Goal: Communication & Community: Answer question/provide support

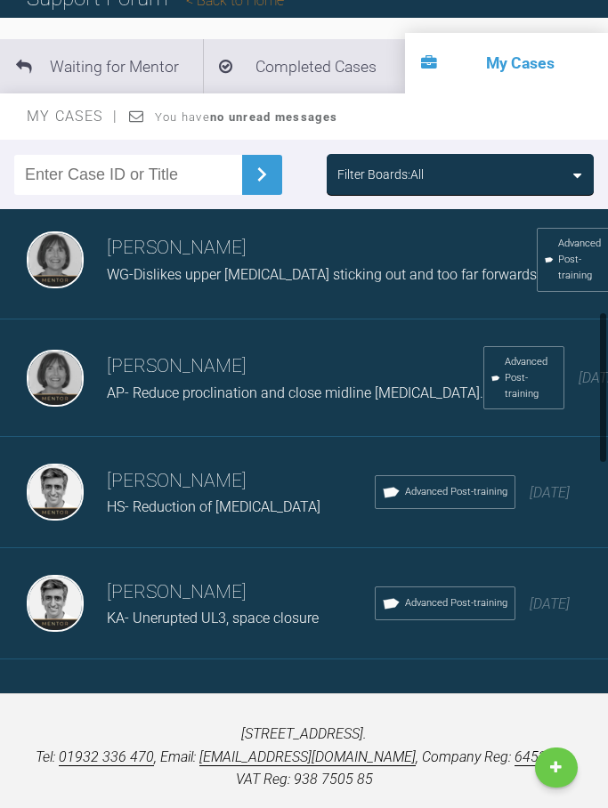
scroll to position [356, 0]
click at [171, 496] on h3 "[PERSON_NAME]" at bounding box center [241, 481] width 268 height 30
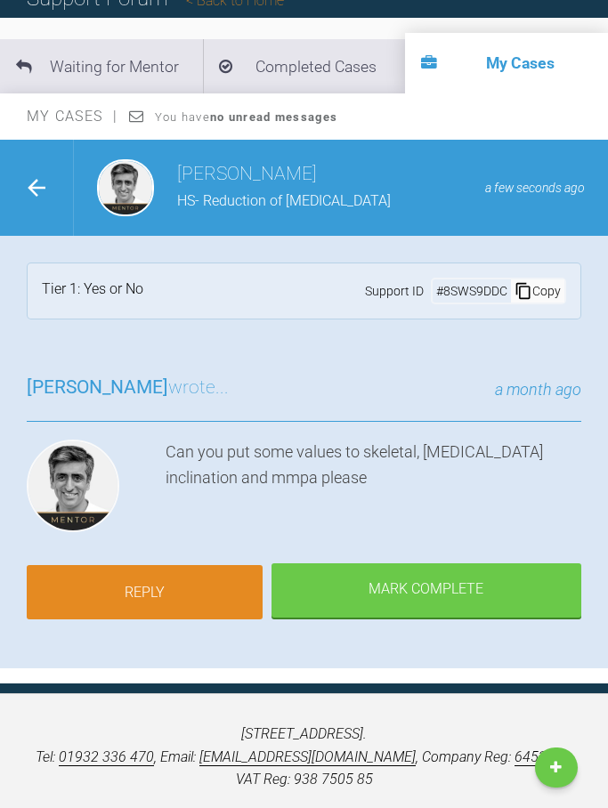
click at [150, 591] on link "Reply" at bounding box center [145, 592] width 236 height 55
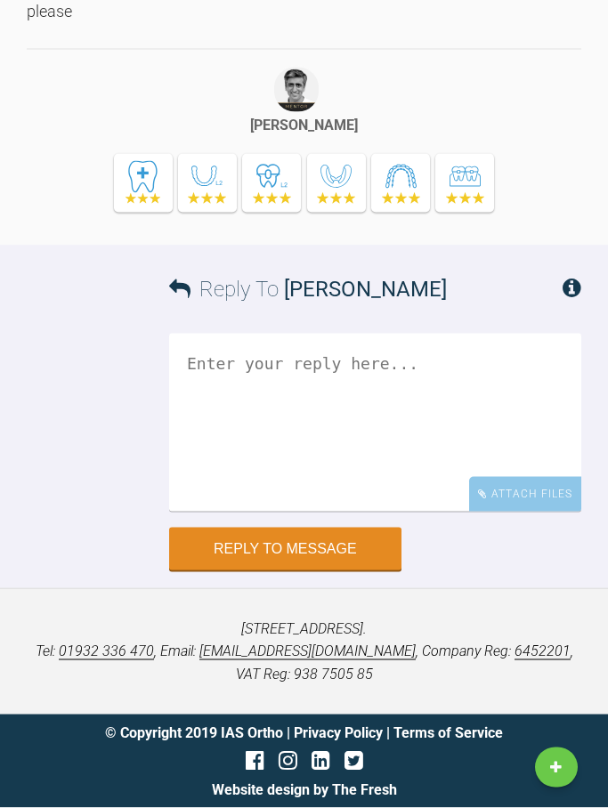
scroll to position [3565, 0]
click at [188, 369] on textarea at bounding box center [375, 423] width 412 height 178
click at [187, 407] on textarea "Hi [PERSON_NAME], sorry for the delay.. here are the values :" at bounding box center [375, 423] width 412 height 178
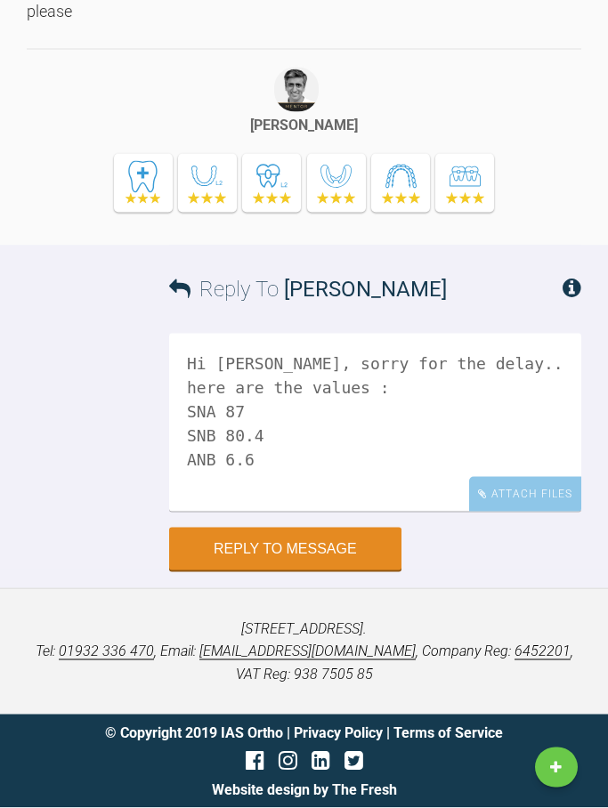
click at [235, 457] on textarea "Hi [PERSON_NAME], sorry for the delay.. here are the values : SNA 87 SNB 80.4 A…" at bounding box center [375, 423] width 412 height 178
click at [245, 449] on textarea "Hi [PERSON_NAME], sorry for the delay.. here are the values : SNA 87 SNB 80.4 A…" at bounding box center [375, 423] width 412 height 178
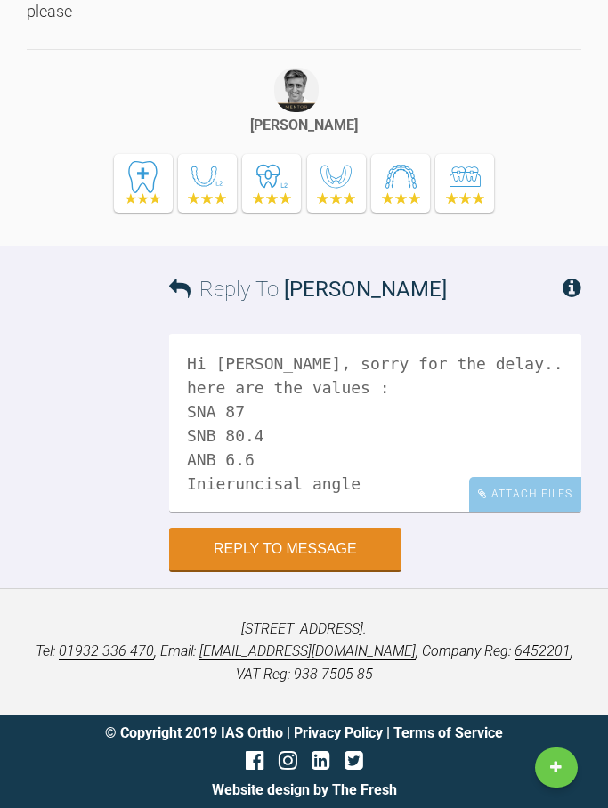
click at [220, 480] on textarea "Hi [PERSON_NAME], sorry for the delay.. here are the values : SNA 87 SNB 80.4 A…" at bounding box center [375, 423] width 412 height 178
click at [223, 474] on textarea "Hi [PERSON_NAME], sorry for the delay.. here are the values : SNA 87 SNB 80.4 A…" at bounding box center [375, 423] width 412 height 178
click at [312, 477] on textarea "Hi [PERSON_NAME], sorry for the delay.. here are the values : SNA 87 SNB 80.4 A…" at bounding box center [375, 423] width 412 height 178
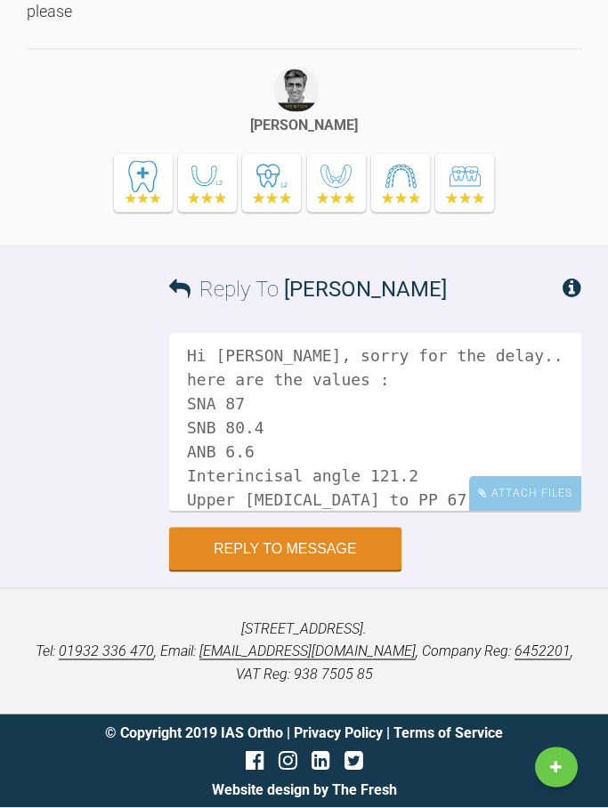
scroll to position [3579, 0]
click at [390, 510] on textarea "Hi [PERSON_NAME], sorry for the delay.. here are the values : SNA 87 SNB 80.4 A…" at bounding box center [375, 423] width 412 height 178
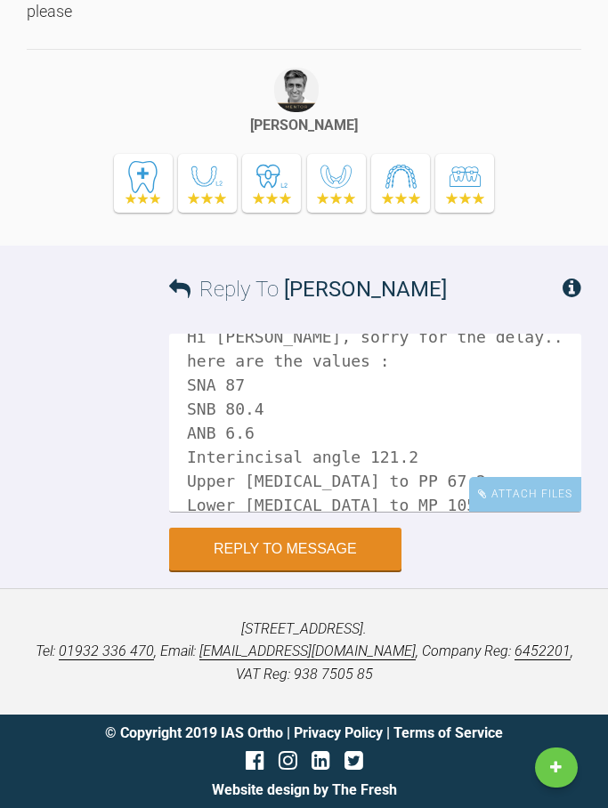
scroll to position [26, 0]
click at [361, 434] on textarea "Hi [PERSON_NAME], sorry for the delay.. here are the values : SNA 87 SNB 80.4 A…" at bounding box center [375, 423] width 412 height 178
click at [358, 449] on textarea "Hi [PERSON_NAME], sorry for the delay.. here are the values : SNA 87 SNB 80.4 A…" at bounding box center [375, 423] width 412 height 178
click at [446, 477] on textarea "Hi [PERSON_NAME], sorry for the delay.. here are the values : SNA 87 SNB 80.4 A…" at bounding box center [375, 423] width 412 height 178
click at [444, 477] on textarea "Hi [PERSON_NAME], sorry for the delay.. here are the values : SNA 87 SNB 80.4 A…" at bounding box center [375, 423] width 412 height 178
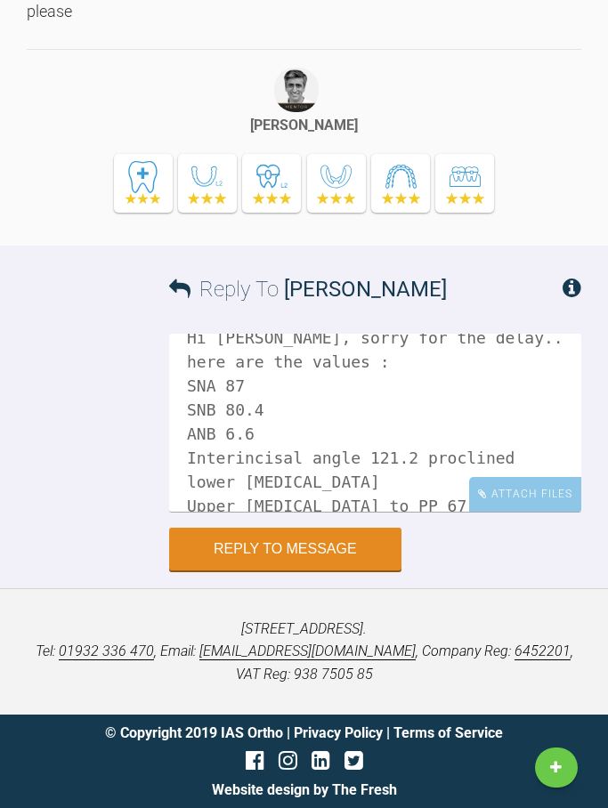
drag, startPoint x: 444, startPoint y: 477, endPoint x: -1, endPoint y: -3580, distance: 4081.8
click at [451, 484] on textarea "Hi [PERSON_NAME], sorry for the delay.. here are the values : SNA 87 SNB 80.4 A…" at bounding box center [375, 423] width 412 height 178
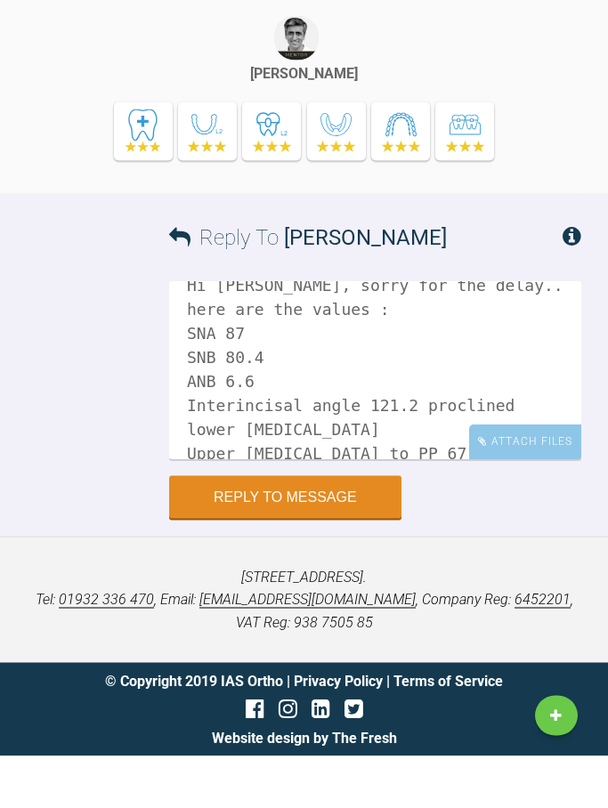
scroll to position [3579, 0]
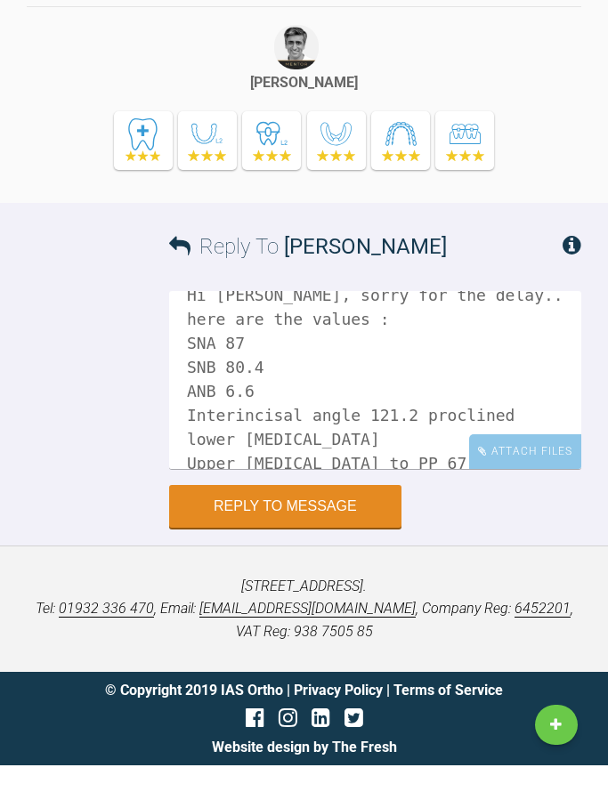
click at [262, 334] on textarea "Hi [PERSON_NAME], sorry for the delay.. here are the values : SNA 87 SNB 80.4 A…" at bounding box center [375, 423] width 412 height 178
click at [260, 377] on textarea "Hi [PERSON_NAME], sorry for the delay.. here are the values : SNA 87 protrusive…" at bounding box center [375, 423] width 412 height 178
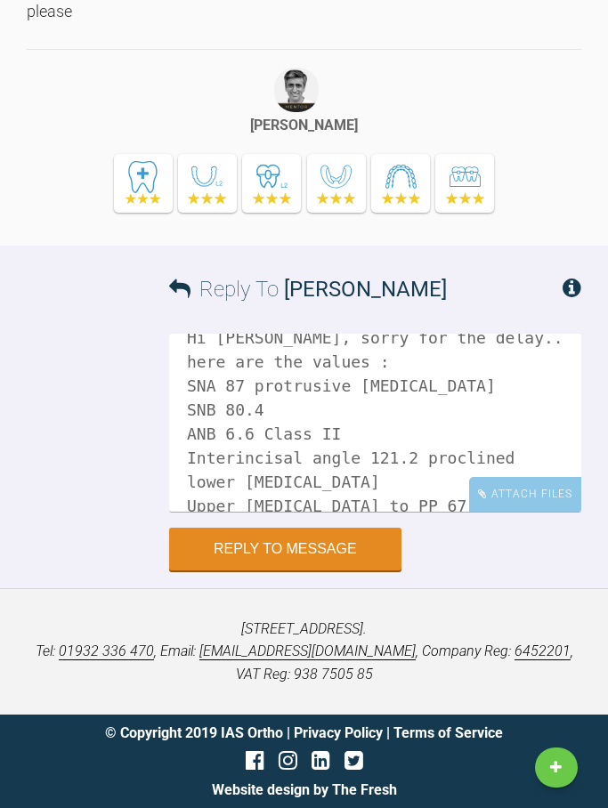
scroll to position [3563, 0]
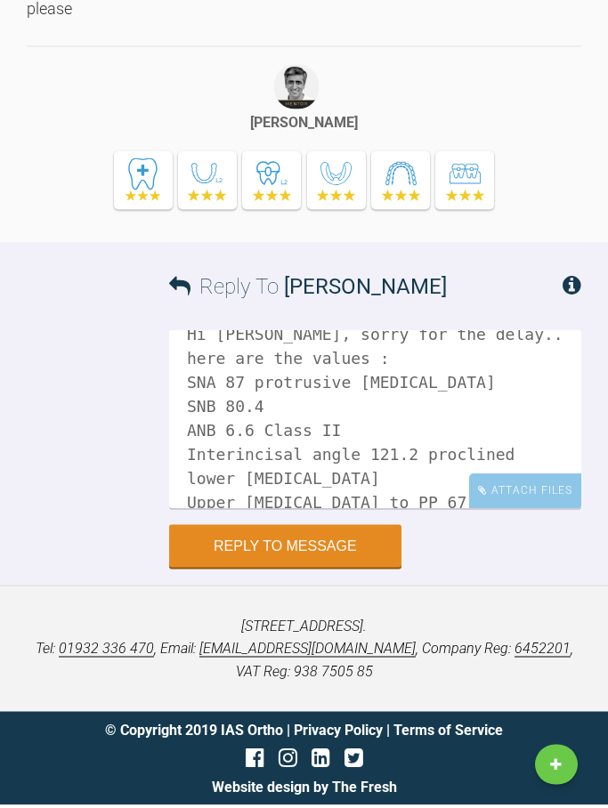
click at [377, 504] on textarea "Hi [PERSON_NAME], sorry for the delay.. here are the values : SNA 87 protrusive…" at bounding box center [375, 423] width 412 height 178
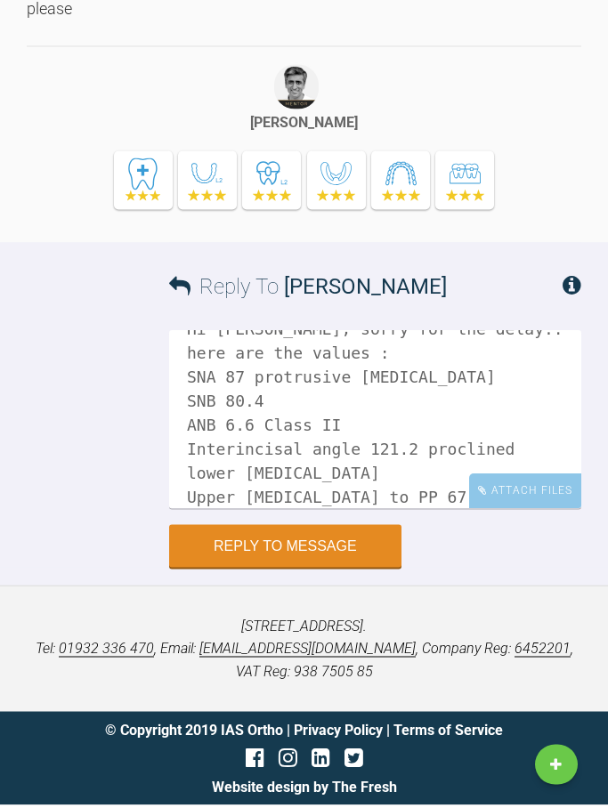
click at [539, 309] on div "Reply To [PERSON_NAME]" at bounding box center [375, 289] width 412 height 87
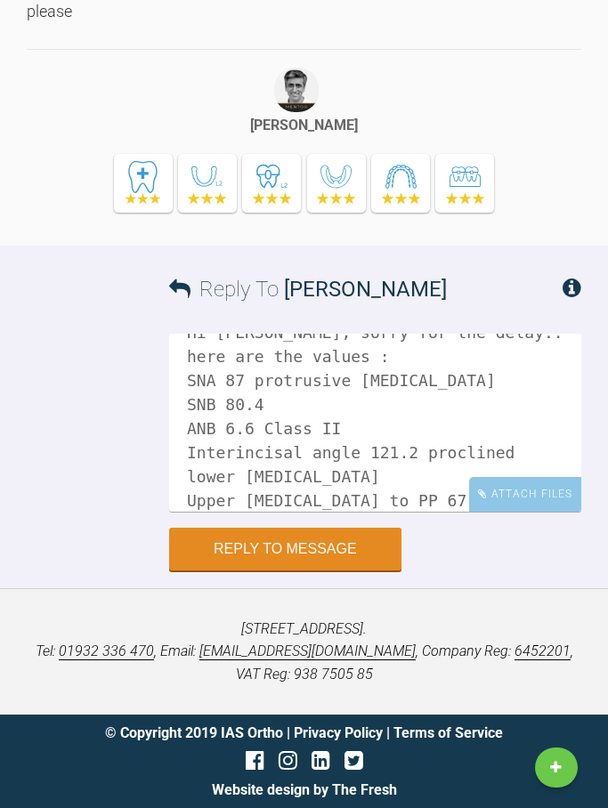
click at [270, 512] on textarea "Hi [PERSON_NAME], sorry for the delay.. here are the values : SNA 87 protrusive…" at bounding box center [375, 423] width 412 height 178
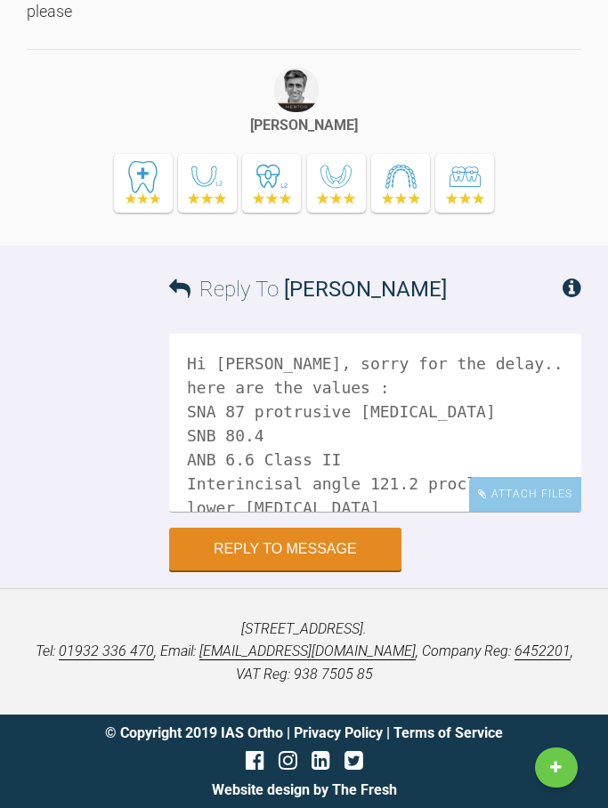
scroll to position [0, 0]
click at [511, 376] on textarea "Hi [PERSON_NAME], sorry for the delay.. here are the values : SNA 87 protrusive…" at bounding box center [375, 423] width 412 height 178
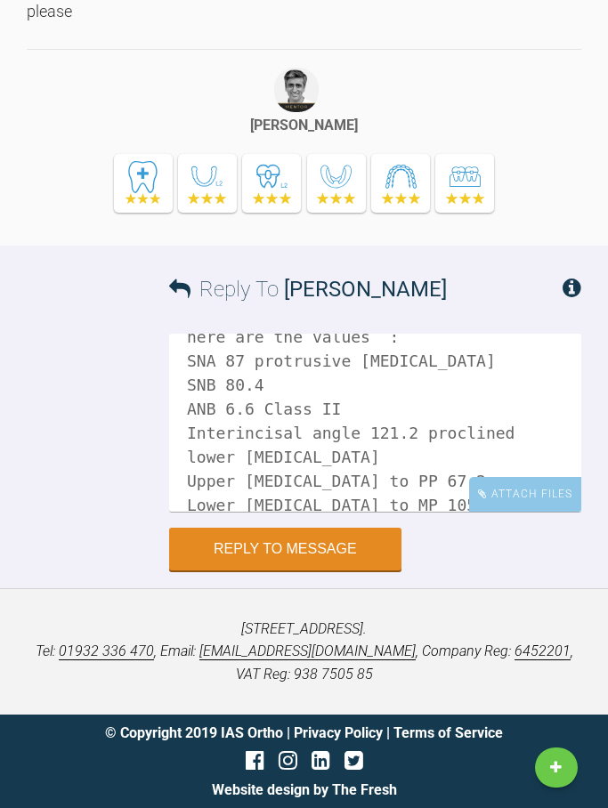
scroll to position [50, 0]
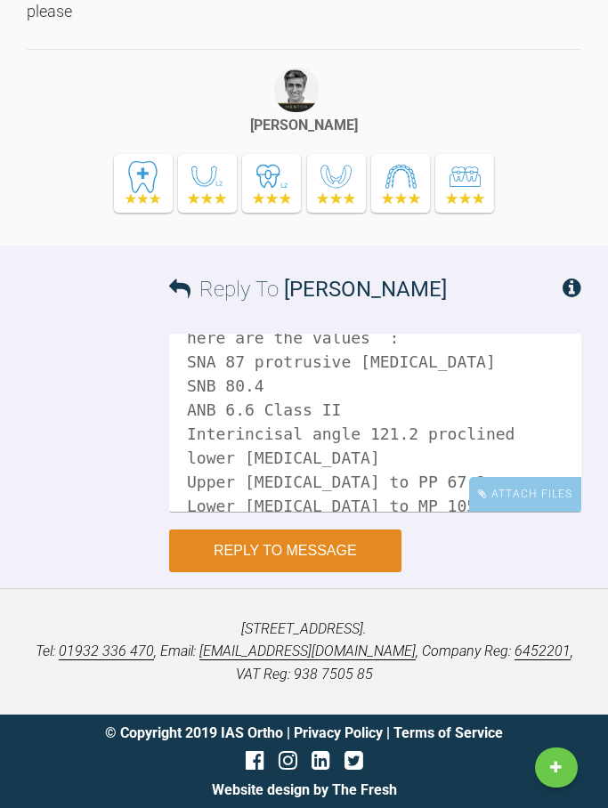
type textarea "Hi [PERSON_NAME], sorry for the delay.. here are the values : SNA 87 protrusive…"
click at [304, 564] on button "Reply to Message" at bounding box center [285, 551] width 232 height 43
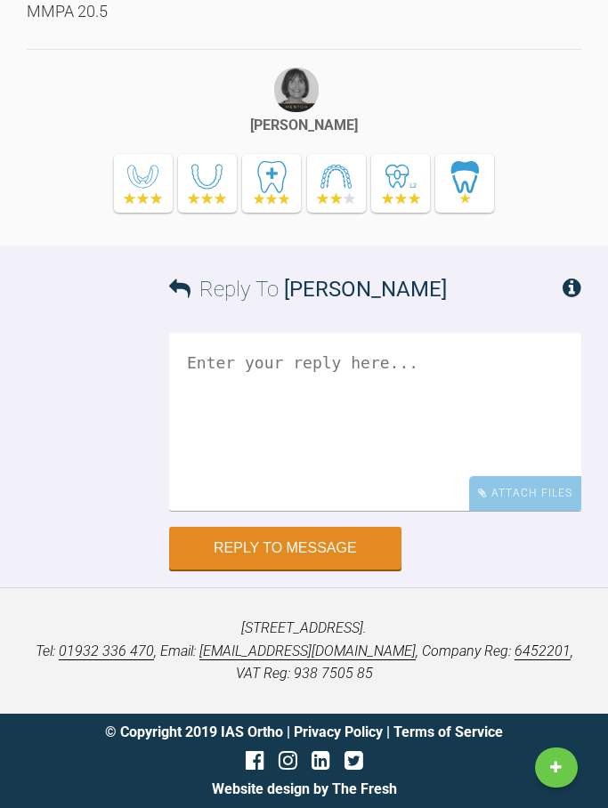
scroll to position [3743, 0]
